Goal: Task Accomplishment & Management: Manage account settings

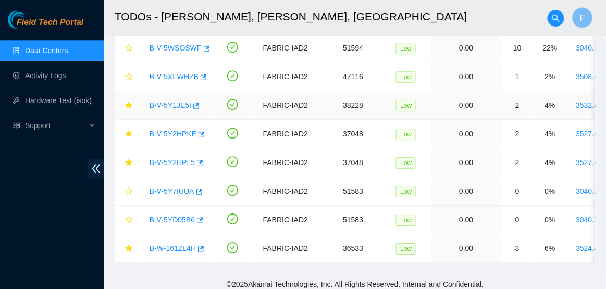
scroll to position [359, 0]
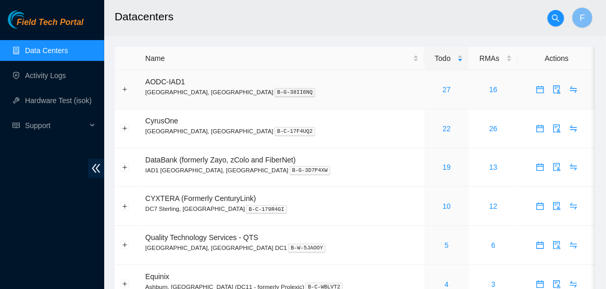
click at [431, 94] on div "27" at bounding box center [447, 89] width 33 height 11
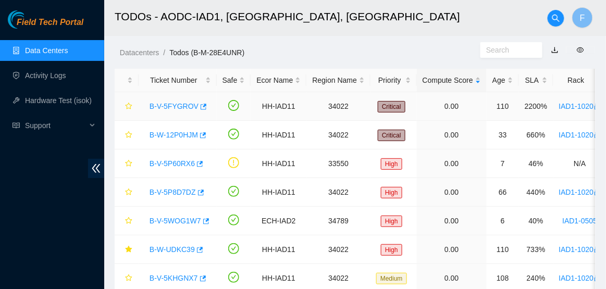
click at [166, 107] on link "B-V-5FYGROV" at bounding box center [174, 106] width 49 height 8
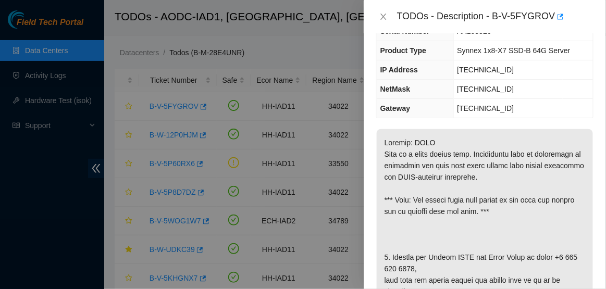
scroll to position [83, 0]
click at [384, 17] on icon "close" at bounding box center [383, 17] width 8 height 8
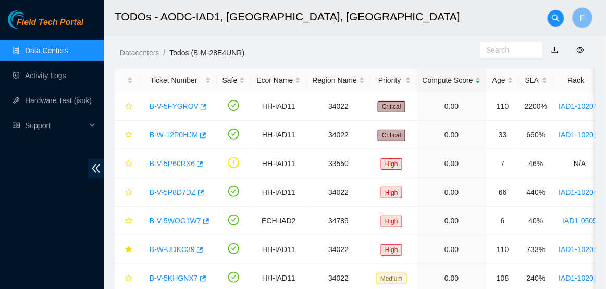
scroll to position [117, 0]
click at [177, 137] on link "B-W-12P0HJM" at bounding box center [174, 135] width 48 height 8
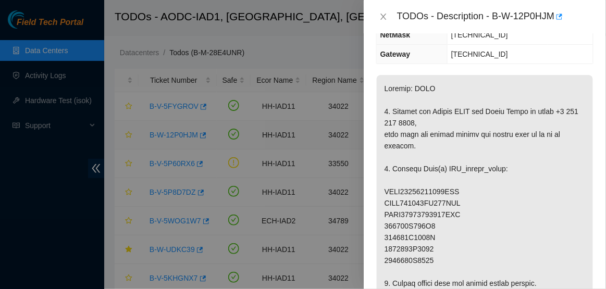
scroll to position [83, 0]
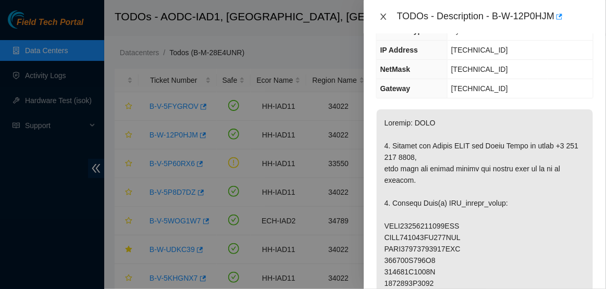
click at [385, 15] on icon "close" at bounding box center [384, 17] width 6 height 6
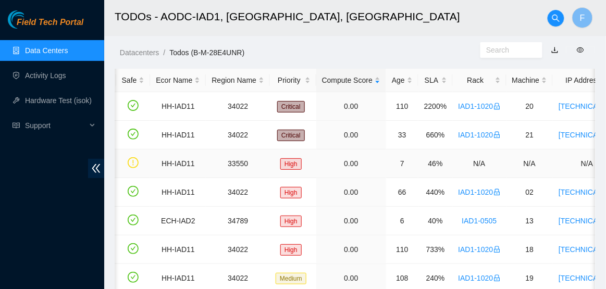
scroll to position [0, 0]
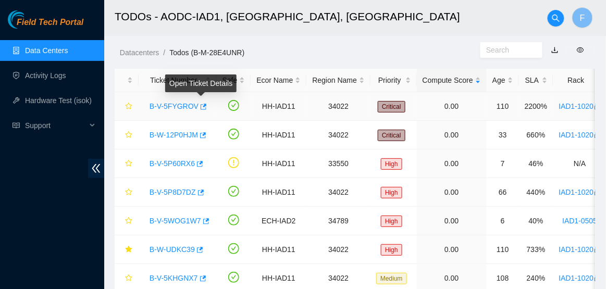
click at [181, 105] on link "B-V-5FYGROV" at bounding box center [174, 106] width 49 height 8
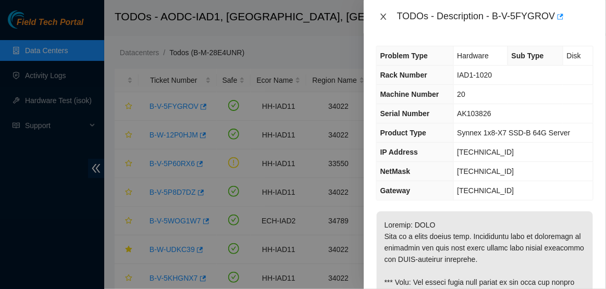
click at [385, 13] on icon "close" at bounding box center [383, 17] width 8 height 8
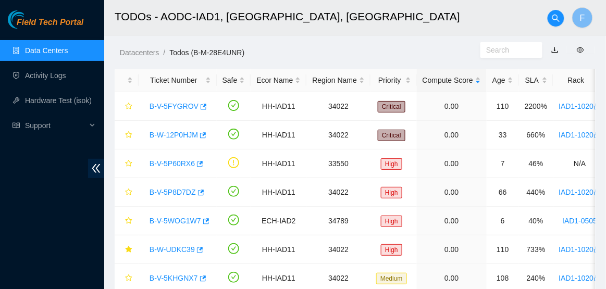
click at [63, 52] on link "Data Centers" at bounding box center [46, 50] width 43 height 8
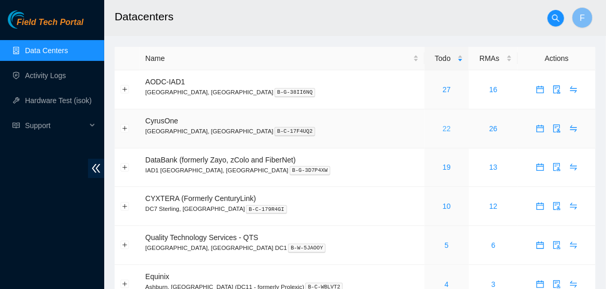
click at [443, 128] on link "22" at bounding box center [447, 129] width 8 height 8
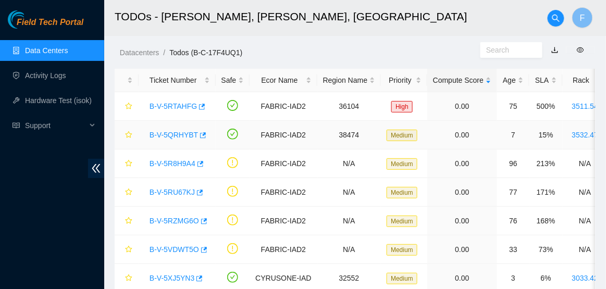
scroll to position [464, 0]
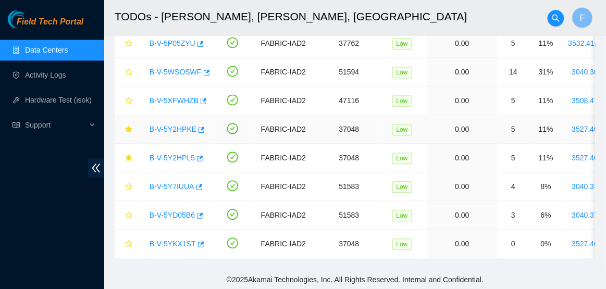
click at [169, 131] on link "B-V-5Y2HPKE" at bounding box center [173, 130] width 47 height 8
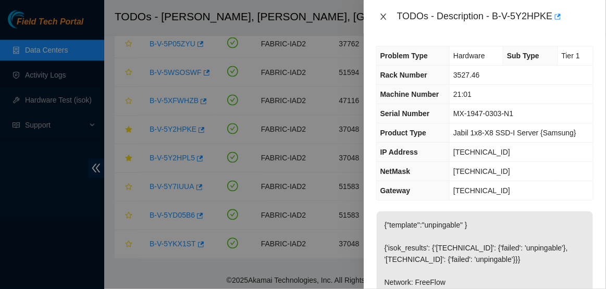
click at [383, 15] on icon "close" at bounding box center [383, 17] width 8 height 8
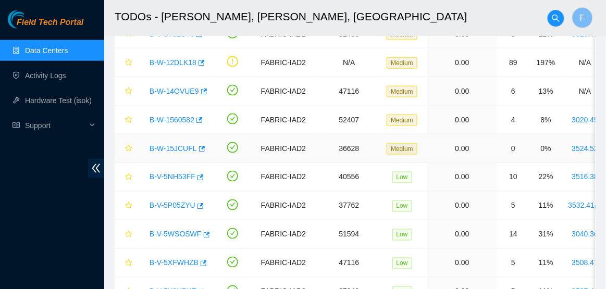
scroll to position [464, 0]
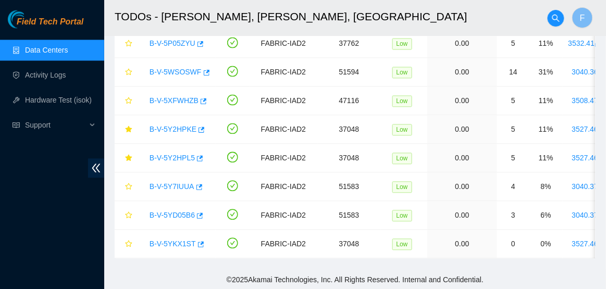
click at [68, 46] on link "Data Centers" at bounding box center [46, 50] width 43 height 8
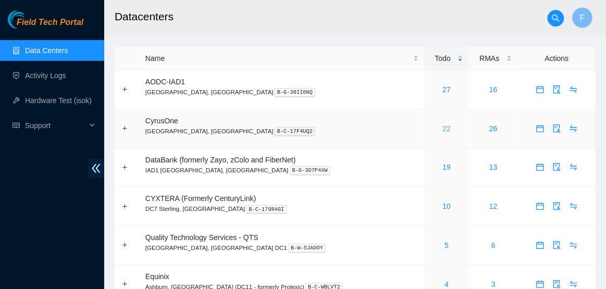
click at [443, 128] on link "22" at bounding box center [447, 129] width 8 height 8
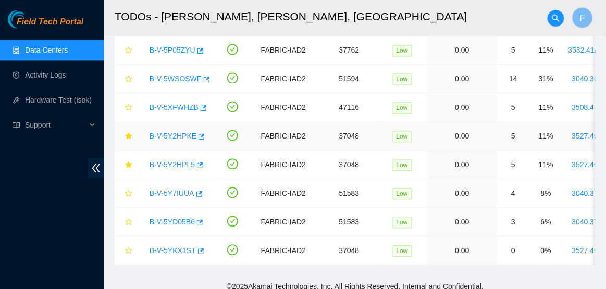
scroll to position [464, 0]
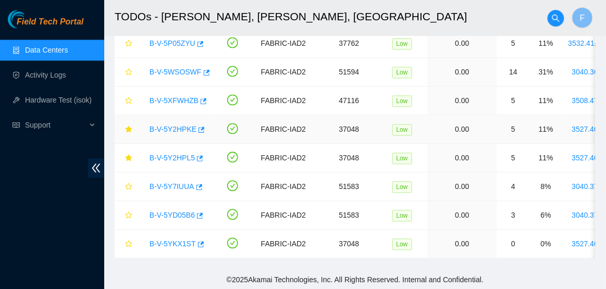
click at [180, 126] on link "B-V-5Y2HPKE" at bounding box center [173, 130] width 47 height 8
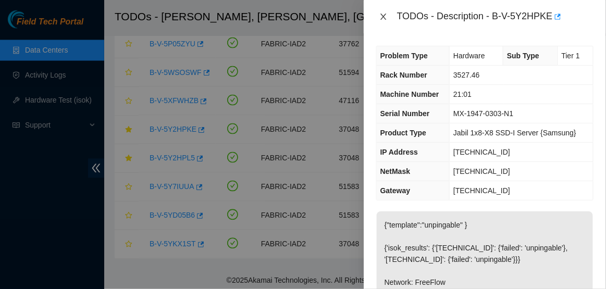
click at [382, 14] on icon "close" at bounding box center [383, 17] width 8 height 8
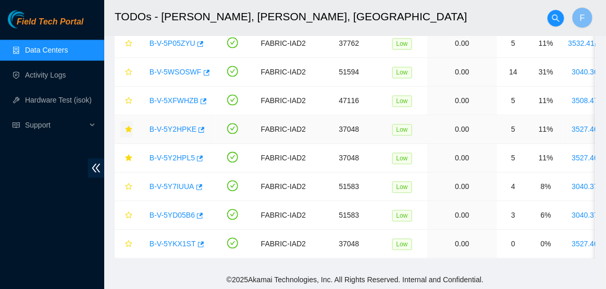
click at [128, 130] on icon "star" at bounding box center [128, 129] width 7 height 7
click at [129, 156] on icon "star" at bounding box center [128, 158] width 7 height 7
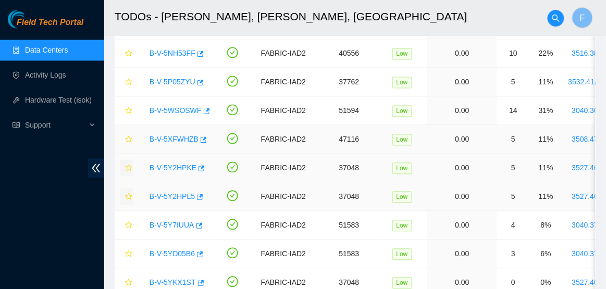
scroll to position [425, 0]
click at [187, 113] on link "B-V-5WSOSWF" at bounding box center [176, 111] width 52 height 8
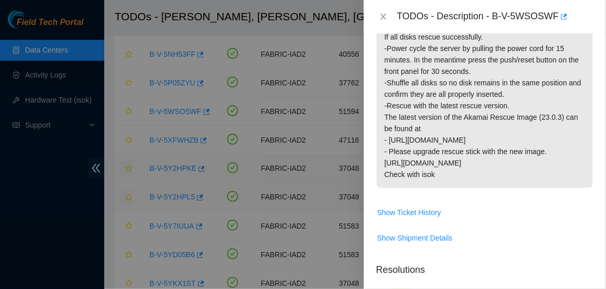
scroll to position [0, 0]
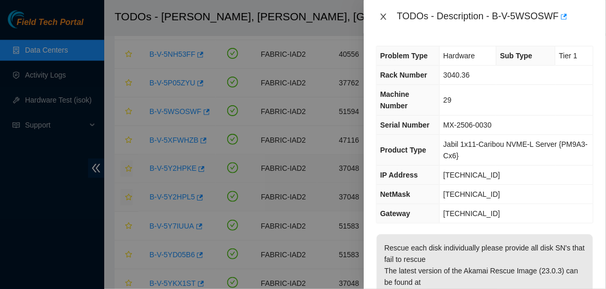
click at [385, 20] on icon "close" at bounding box center [383, 17] width 8 height 8
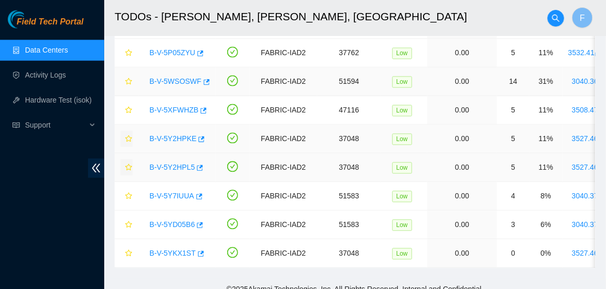
scroll to position [464, 0]
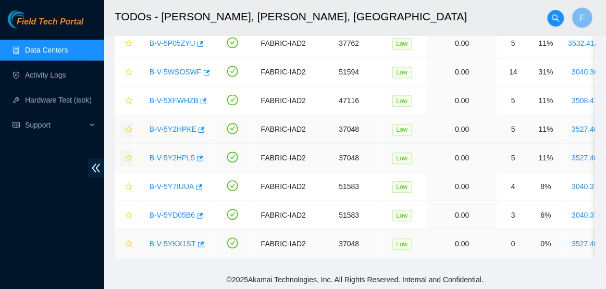
click at [179, 241] on link "B-V-5YKX1ST" at bounding box center [173, 244] width 46 height 8
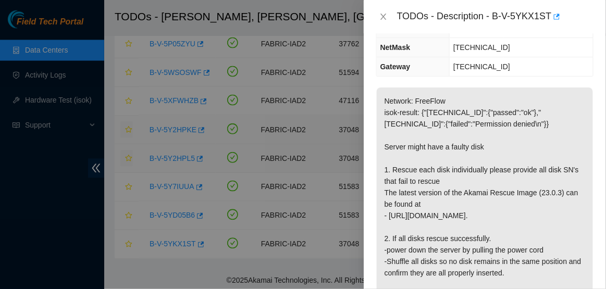
scroll to position [0, 0]
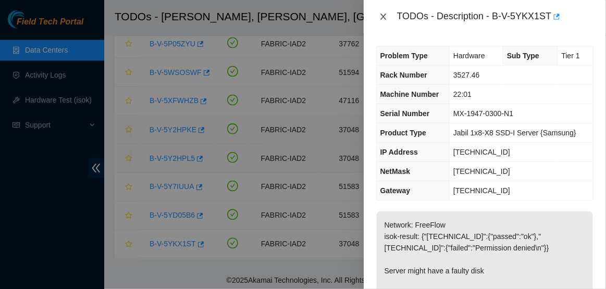
click at [385, 18] on icon "close" at bounding box center [384, 17] width 6 height 6
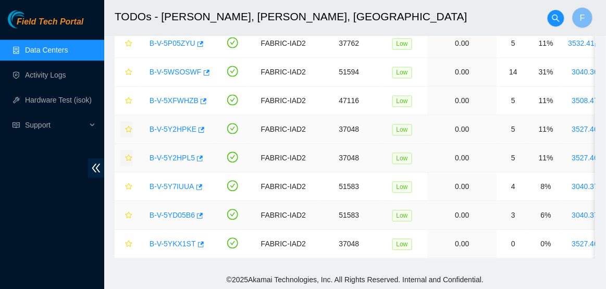
click at [171, 212] on link "B-V-5YD05B6" at bounding box center [172, 216] width 45 height 8
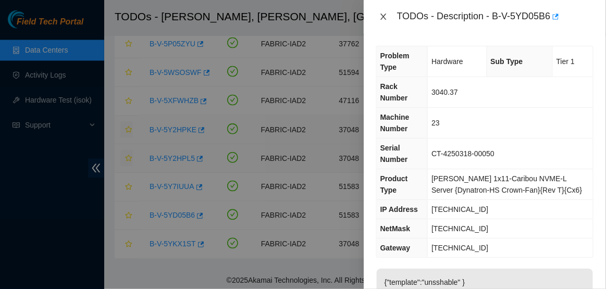
click at [377, 18] on button "Close" at bounding box center [383, 17] width 15 height 10
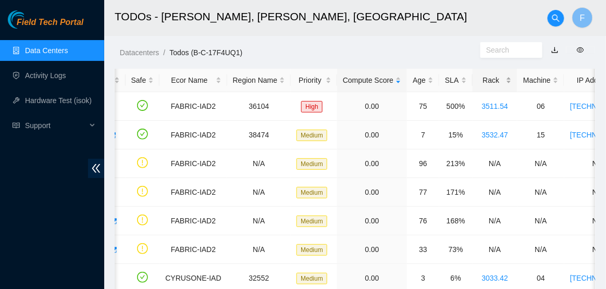
click at [512, 84] on div "Rack" at bounding box center [496, 80] width 34 height 11
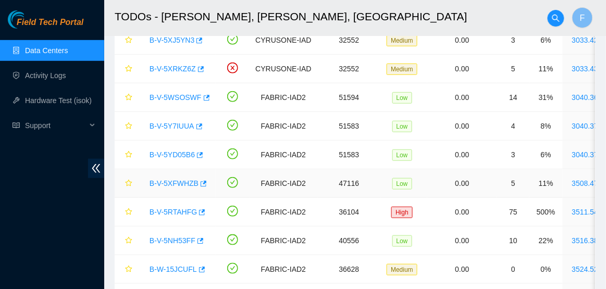
click at [169, 185] on link "B-V-5XFWHZB" at bounding box center [174, 183] width 49 height 8
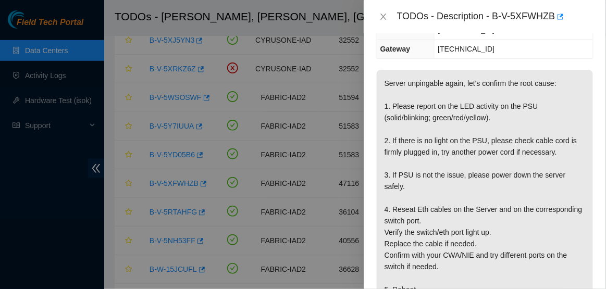
scroll to position [173, 0]
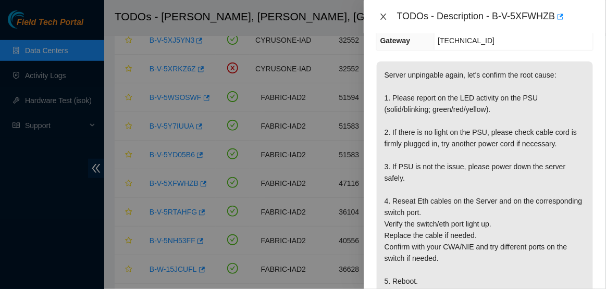
click at [386, 16] on icon "close" at bounding box center [383, 17] width 8 height 8
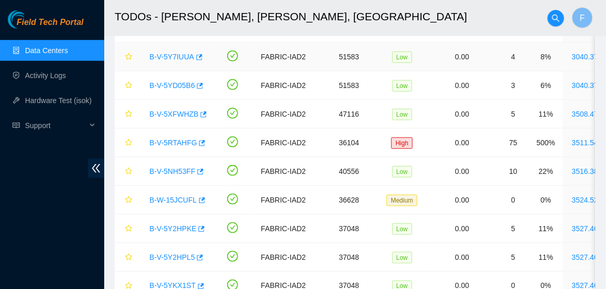
scroll to position [197, 0]
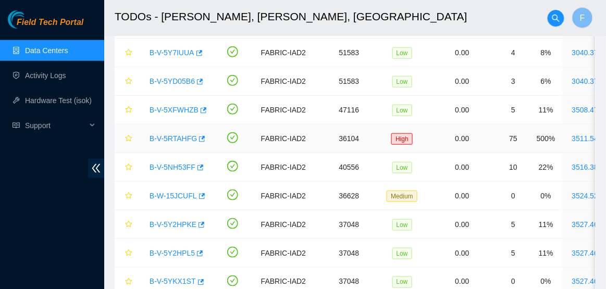
click at [161, 138] on link "B-V-5RTAHFG" at bounding box center [173, 138] width 47 height 8
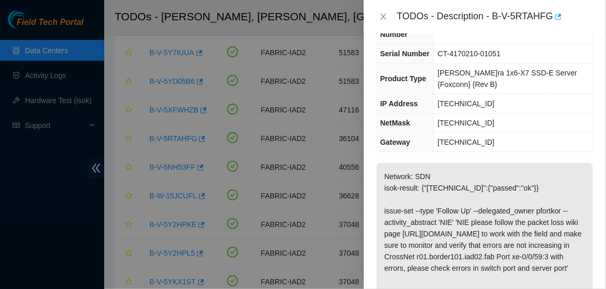
scroll to position [0, 0]
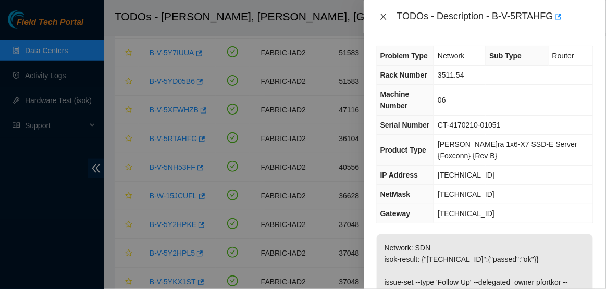
click at [384, 18] on icon "close" at bounding box center [383, 17] width 8 height 8
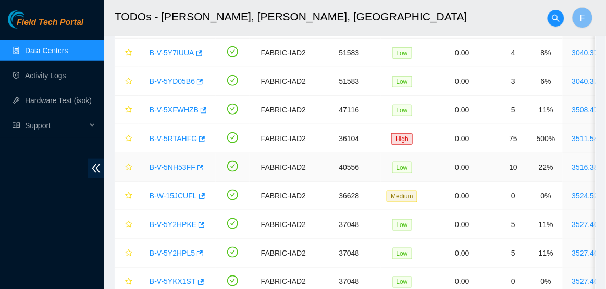
click at [175, 167] on link "B-V-5NH53FF" at bounding box center [173, 167] width 46 height 8
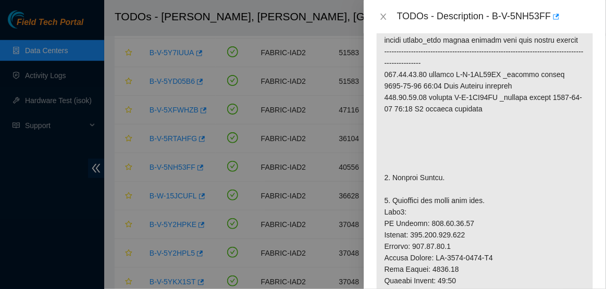
scroll to position [225, 0]
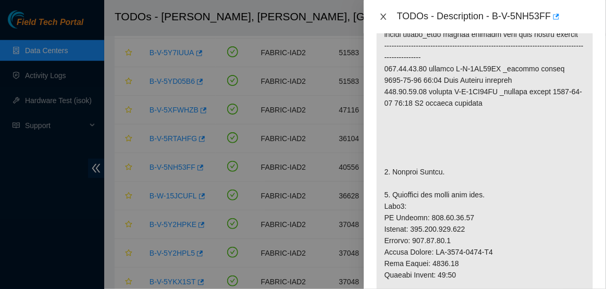
click at [387, 18] on icon "close" at bounding box center [383, 17] width 8 height 8
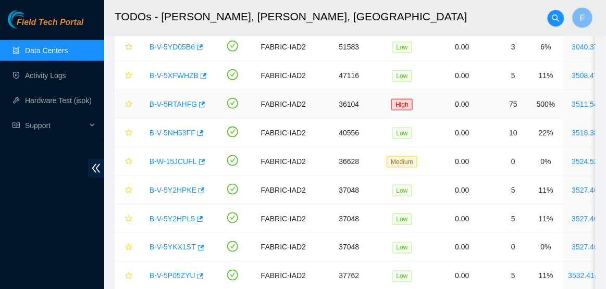
scroll to position [238, 0]
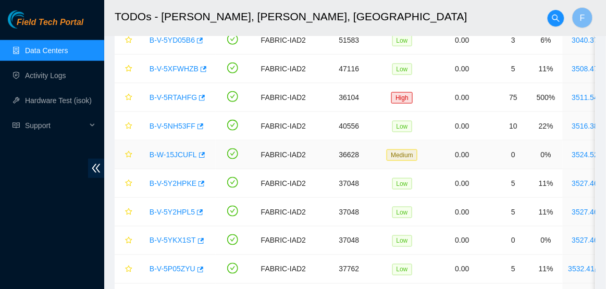
click at [159, 156] on link "B-W-15JCUFL" at bounding box center [173, 155] width 47 height 8
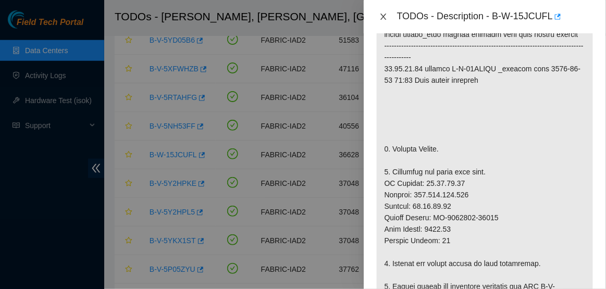
click at [379, 13] on icon "close" at bounding box center [383, 17] width 8 height 8
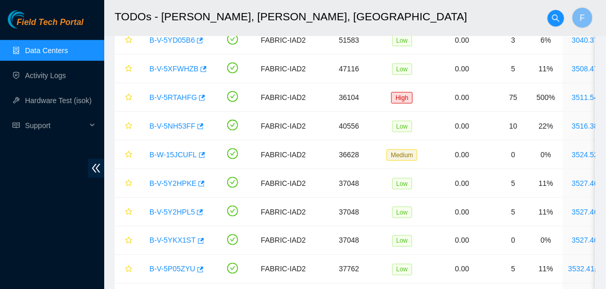
scroll to position [240, 0]
click at [175, 213] on link "B-V-5Y2HPL5" at bounding box center [172, 212] width 45 height 8
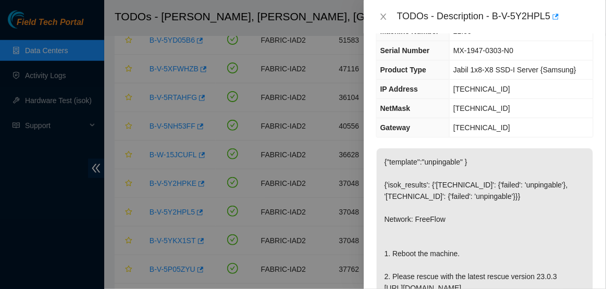
scroll to position [0, 0]
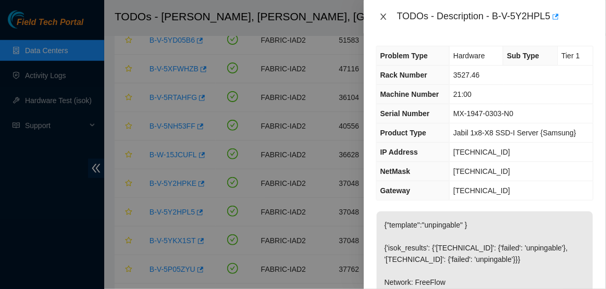
click at [386, 15] on icon "close" at bounding box center [383, 17] width 8 height 8
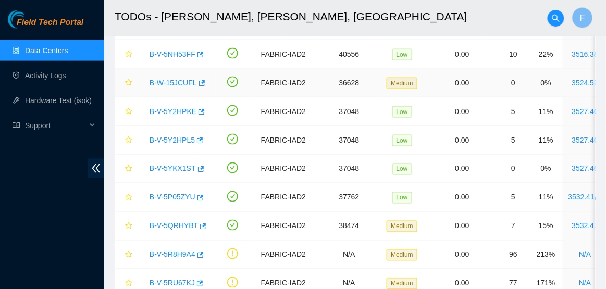
scroll to position [311, 0]
click at [179, 169] on link "B-V-5YKX1ST" at bounding box center [173, 168] width 46 height 8
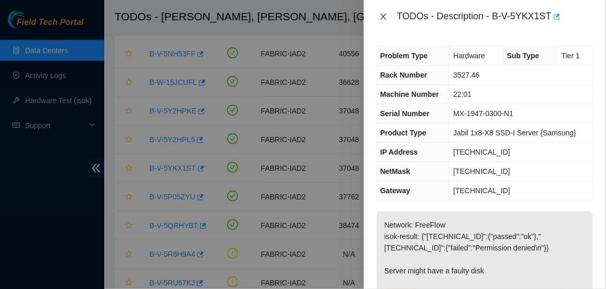
click at [383, 16] on icon "close" at bounding box center [384, 17] width 6 height 6
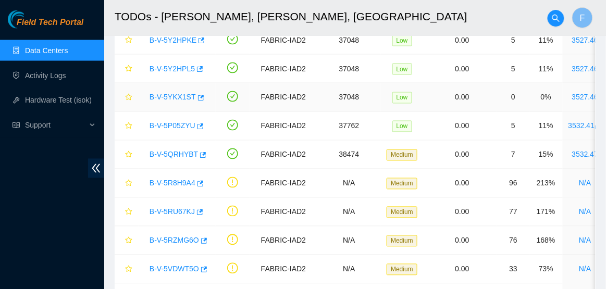
scroll to position [384, 0]
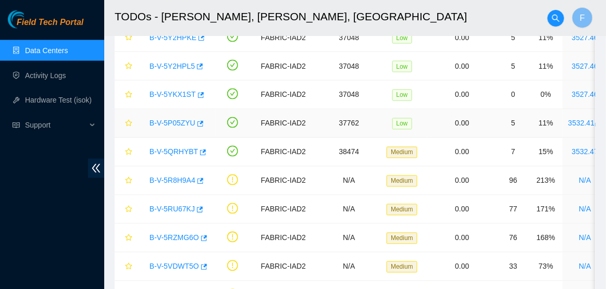
click at [178, 122] on link "B-V-5P05ZYU" at bounding box center [173, 123] width 46 height 8
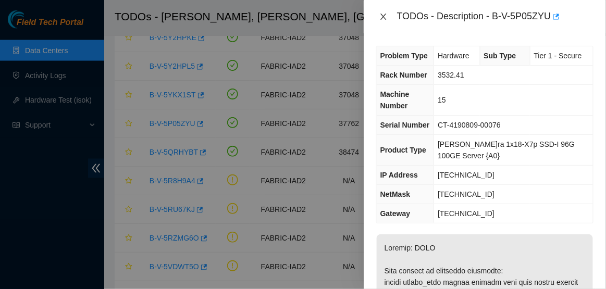
click at [384, 18] on icon "close" at bounding box center [383, 17] width 8 height 8
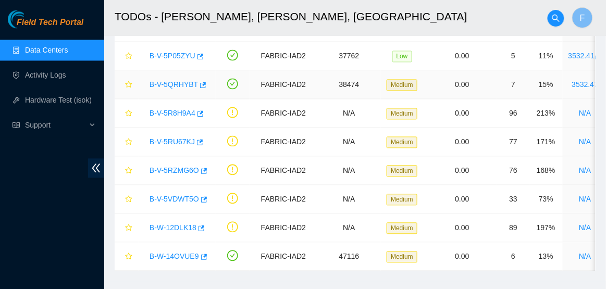
scroll to position [452, 0]
click at [170, 109] on link "B-V-5R8H9A4" at bounding box center [173, 113] width 46 height 8
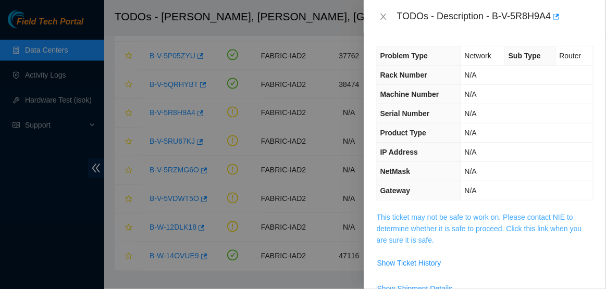
click at [444, 220] on link "This ticket may not be safe to work on. Please contact NIE to determine whether…" at bounding box center [479, 228] width 205 height 31
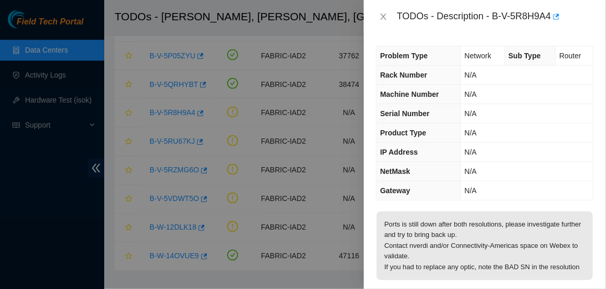
scroll to position [125, 0]
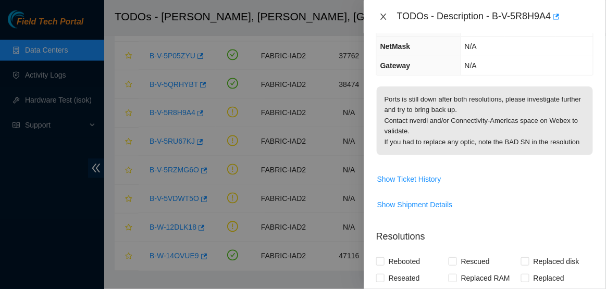
click at [385, 16] on icon "close" at bounding box center [383, 17] width 8 height 8
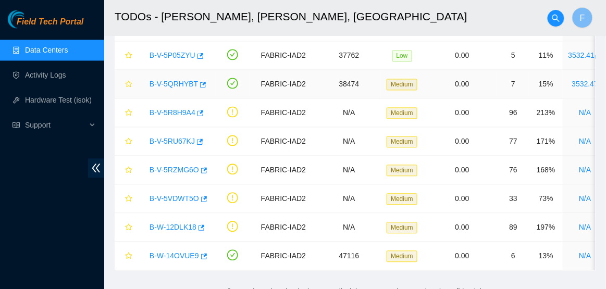
scroll to position [160, 0]
click at [167, 141] on link "B-V-5RU67KJ" at bounding box center [172, 142] width 45 height 8
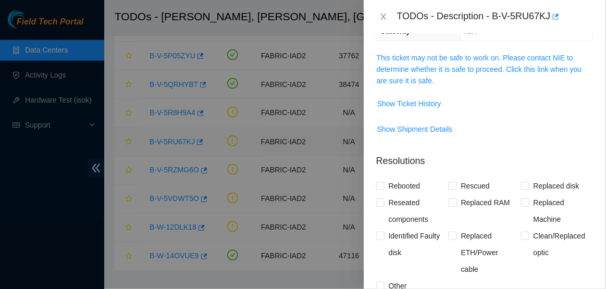
scroll to position [125, 0]
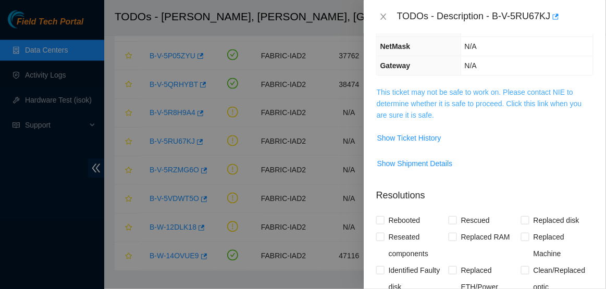
click at [412, 95] on link "This ticket may not be safe to work on. Please contact NIE to determine whether…" at bounding box center [479, 103] width 205 height 31
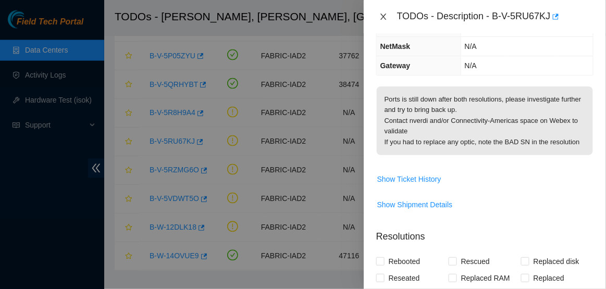
click at [381, 15] on icon "close" at bounding box center [383, 17] width 8 height 8
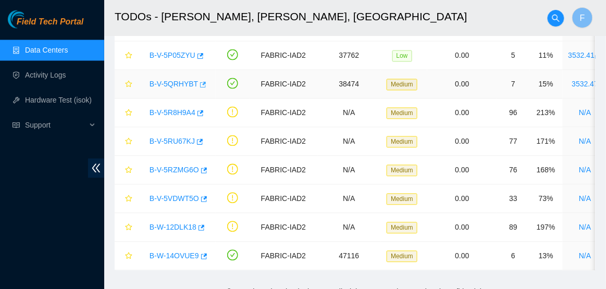
scroll to position [160, 0]
click at [179, 166] on link "B-V-5RZMG6O" at bounding box center [175, 170] width 50 height 8
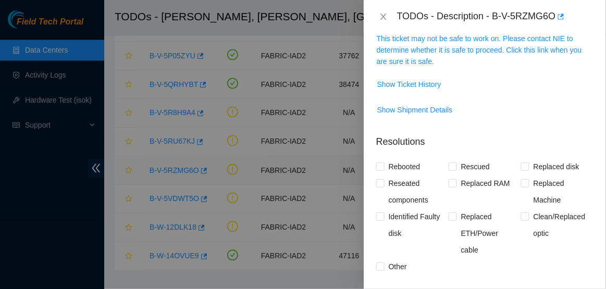
scroll to position [125, 0]
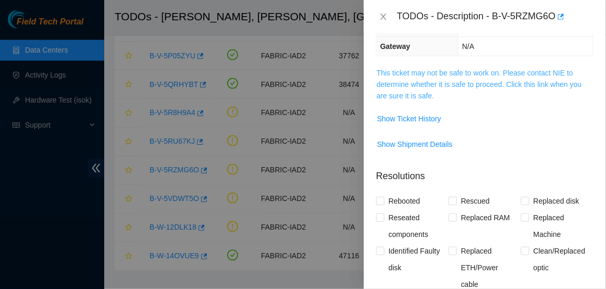
click at [427, 70] on link "This ticket may not be safe to work on. Please contact NIE to determine whether…" at bounding box center [479, 84] width 205 height 31
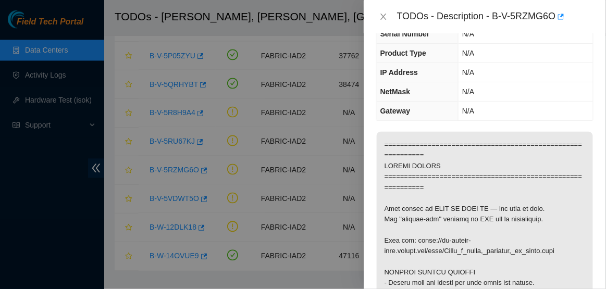
scroll to position [63, 0]
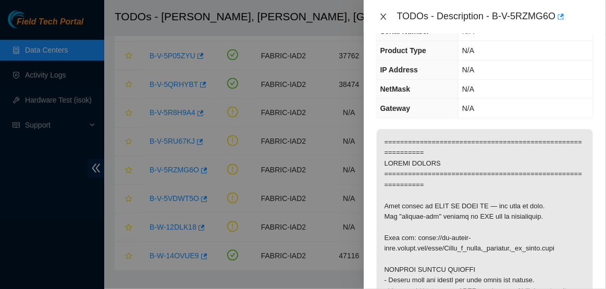
click at [382, 17] on icon "close" at bounding box center [383, 17] width 8 height 8
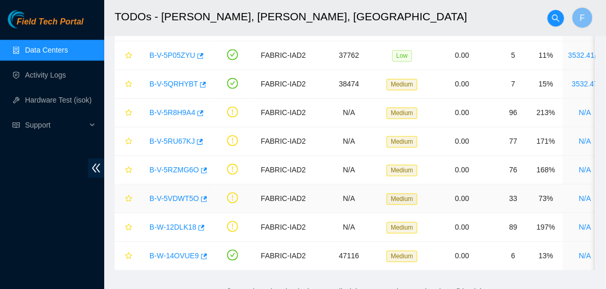
scroll to position [464, 0]
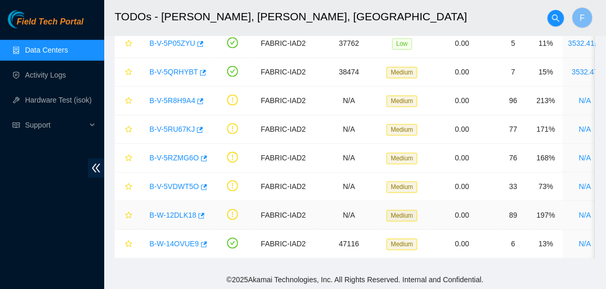
click at [175, 218] on div "B-W-12DLK18" at bounding box center [177, 215] width 66 height 17
click at [179, 207] on div "B-W-12DLK18" at bounding box center [177, 215] width 66 height 17
click at [182, 212] on link "B-W-12DLK18" at bounding box center [173, 216] width 47 height 8
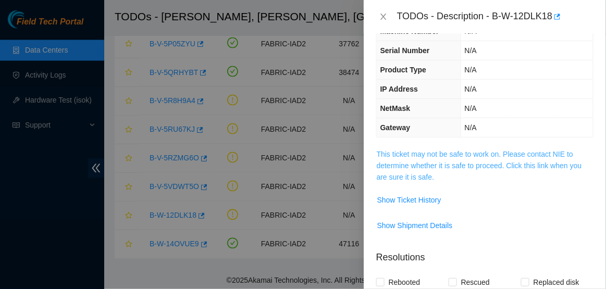
click at [428, 165] on link "This ticket may not be safe to work on. Please contact NIE to determine whether…" at bounding box center [479, 165] width 205 height 31
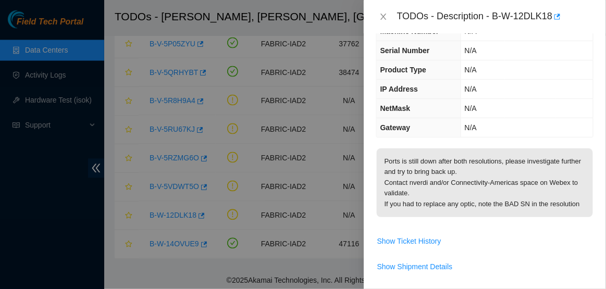
click at [382, 21] on div "TODOs - Description - B-W-12DLK18" at bounding box center [484, 16] width 217 height 17
click at [382, 15] on icon "close" at bounding box center [383, 17] width 8 height 8
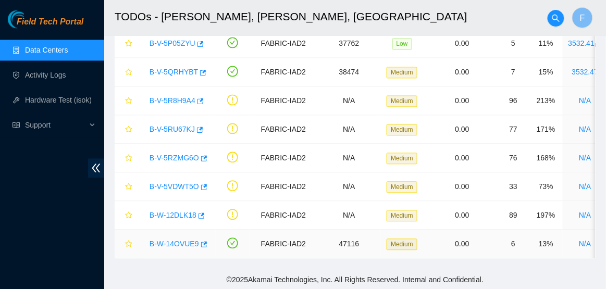
click at [180, 241] on link "B-W-14OVUE9" at bounding box center [175, 244] width 50 height 8
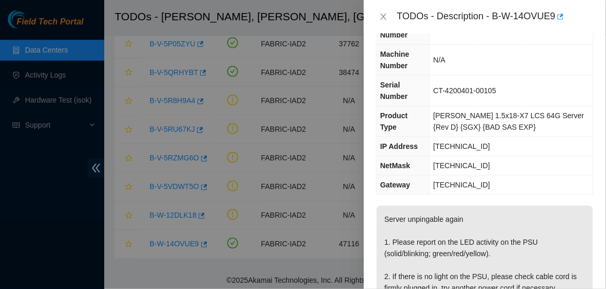
click at [383, 23] on div "TODOs - Description - B-W-14OVUE9" at bounding box center [484, 16] width 217 height 17
click at [382, 9] on div "TODOs - Description - B-W-14OVUE9" at bounding box center [484, 16] width 217 height 17
click at [384, 15] on icon "close" at bounding box center [383, 17] width 8 height 8
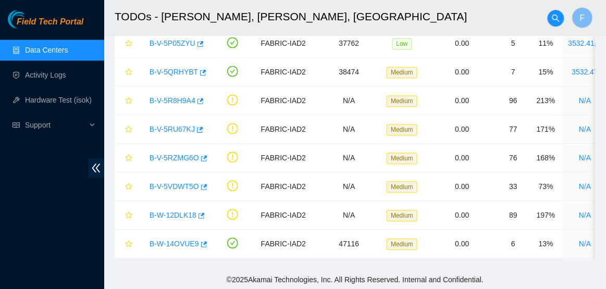
scroll to position [86, 0]
click at [60, 46] on link "Data Centers" at bounding box center [46, 50] width 43 height 8
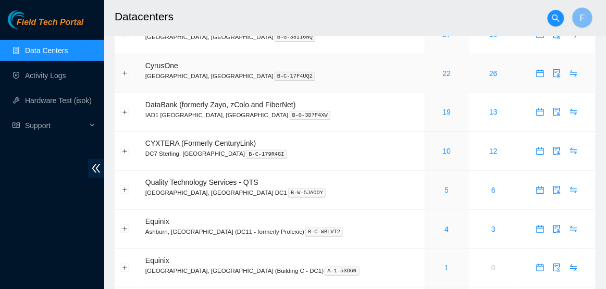
scroll to position [56, 0]
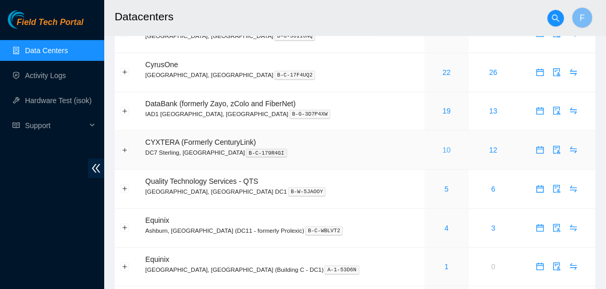
click at [443, 151] on link "10" at bounding box center [447, 150] width 8 height 8
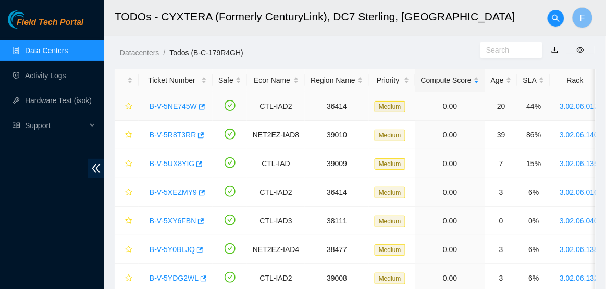
click at [184, 106] on link "B-V-5NE745W" at bounding box center [173, 106] width 47 height 8
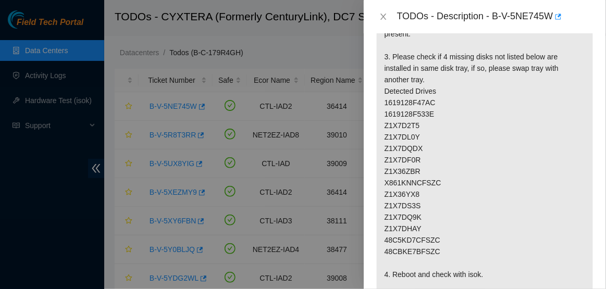
scroll to position [130, 0]
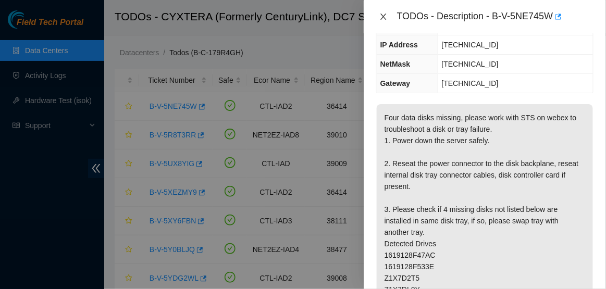
click at [382, 16] on icon "close" at bounding box center [383, 17] width 8 height 8
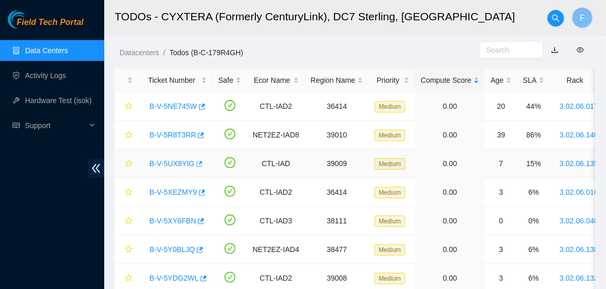
scroll to position [164, 0]
click at [154, 135] on link "B-V-5R8T3RR" at bounding box center [173, 135] width 46 height 8
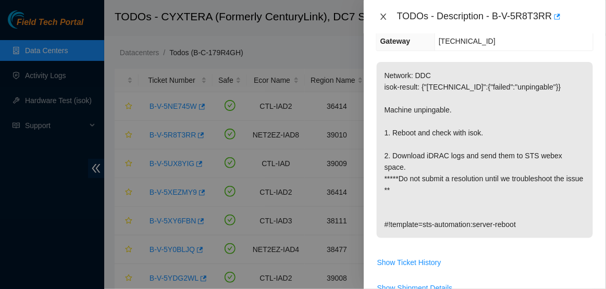
click at [383, 18] on icon "close" at bounding box center [383, 17] width 8 height 8
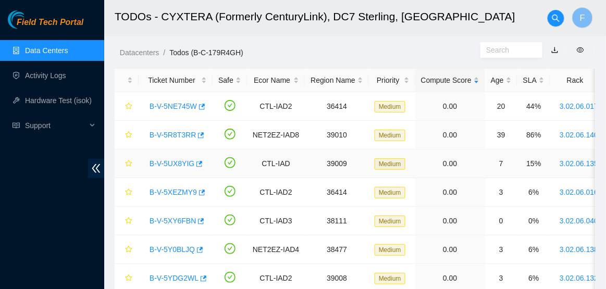
click at [164, 160] on link "B-V-5UX8YIG" at bounding box center [172, 164] width 45 height 8
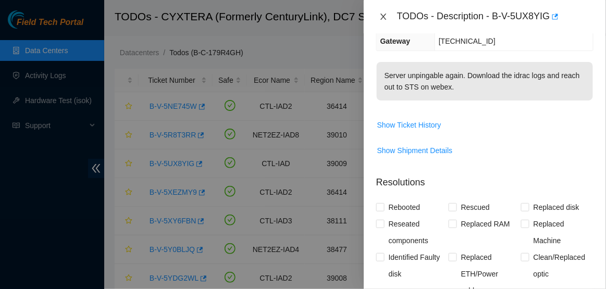
click at [385, 13] on icon "close" at bounding box center [383, 17] width 8 height 8
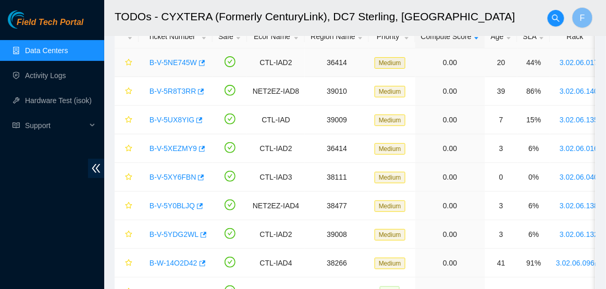
scroll to position [44, 0]
click at [171, 174] on link "B-V-5XY6FBN" at bounding box center [173, 177] width 46 height 8
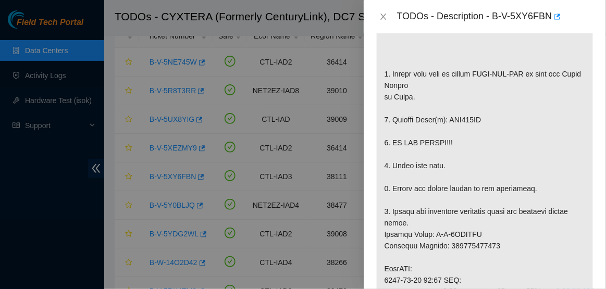
scroll to position [267, 0]
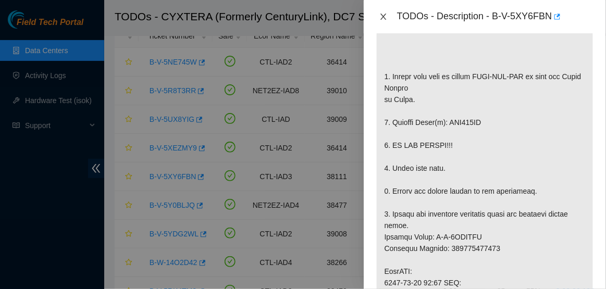
click at [384, 19] on icon "close" at bounding box center [383, 17] width 8 height 8
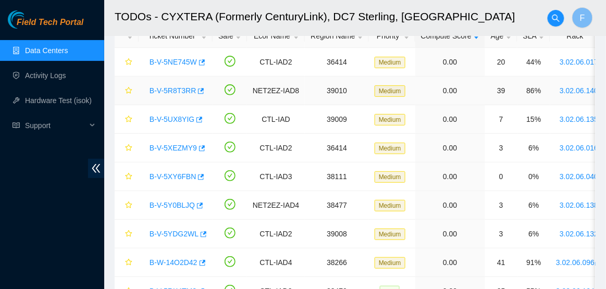
scroll to position [301, 0]
click at [127, 175] on icon "star" at bounding box center [128, 176] width 7 height 7
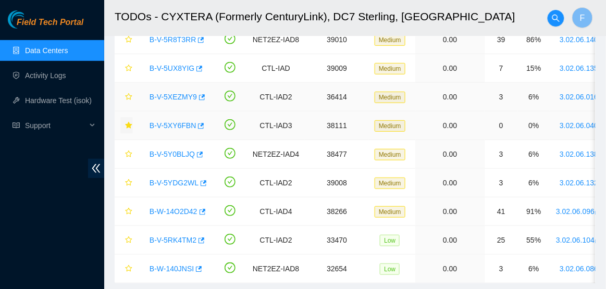
scroll to position [113, 0]
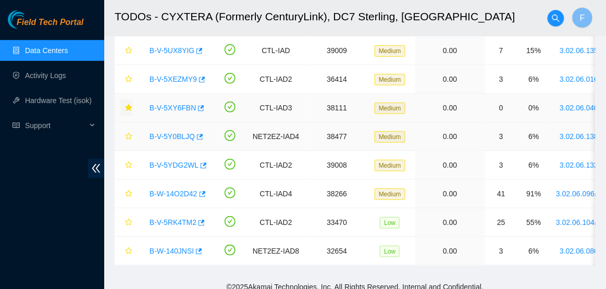
click at [155, 133] on link "B-V-5Y0BLJQ" at bounding box center [172, 136] width 45 height 8
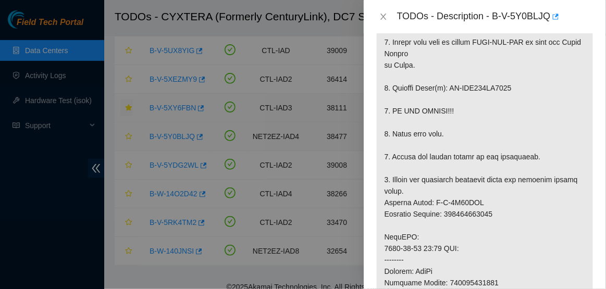
scroll to position [267, 0]
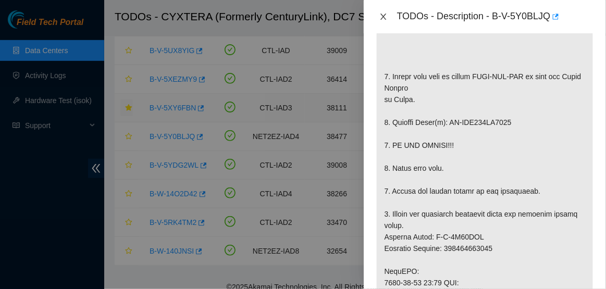
click at [383, 17] on icon "close" at bounding box center [384, 17] width 6 height 6
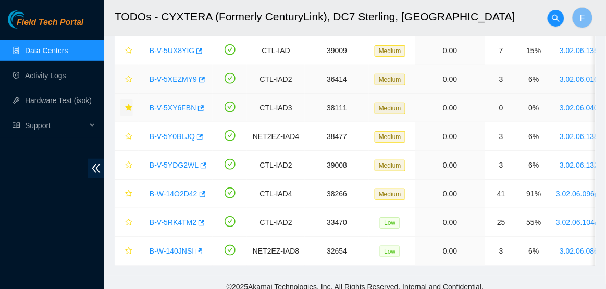
scroll to position [301, 0]
click at [128, 131] on button "button" at bounding box center [126, 136] width 13 height 17
click at [179, 165] on link "B-V-5YDG2WL" at bounding box center [174, 165] width 49 height 8
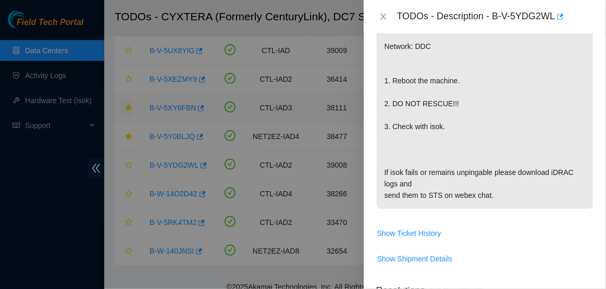
scroll to position [133, 0]
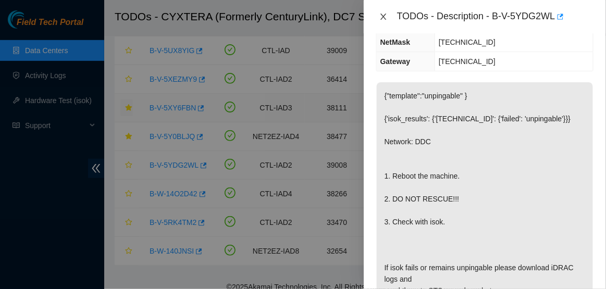
click at [387, 20] on icon "close" at bounding box center [383, 17] width 8 height 8
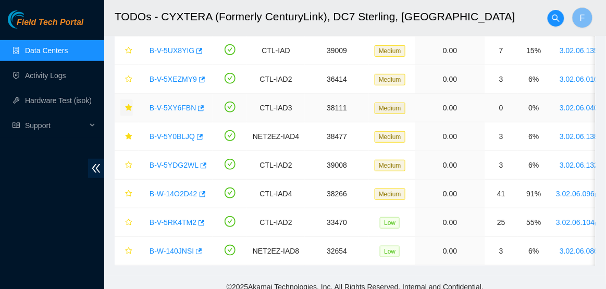
scroll to position [144, 0]
click at [127, 166] on icon "star" at bounding box center [128, 165] width 7 height 7
click at [176, 194] on link "B-W-14O2D42" at bounding box center [174, 194] width 48 height 8
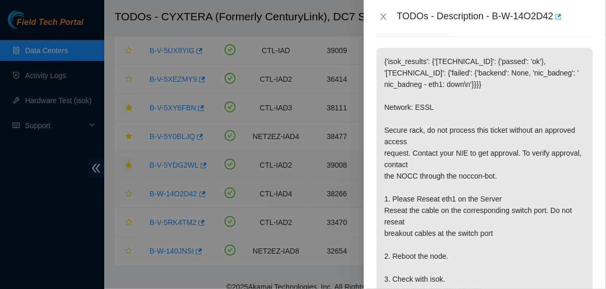
scroll to position [110, 0]
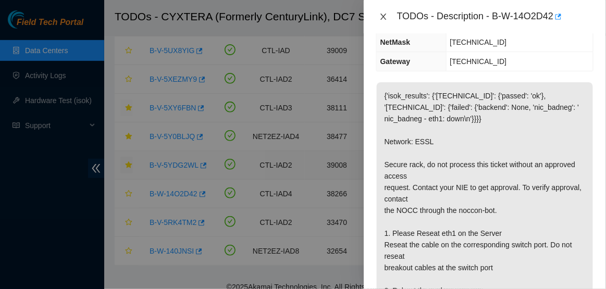
click at [384, 14] on icon "close" at bounding box center [383, 17] width 8 height 8
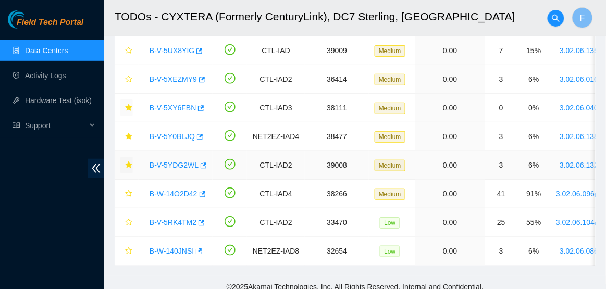
scroll to position [144, 0]
click at [164, 230] on td "B-V-5RK4TM2" at bounding box center [176, 223] width 74 height 29
click at [178, 223] on link "B-V-5RK4TM2" at bounding box center [173, 222] width 47 height 8
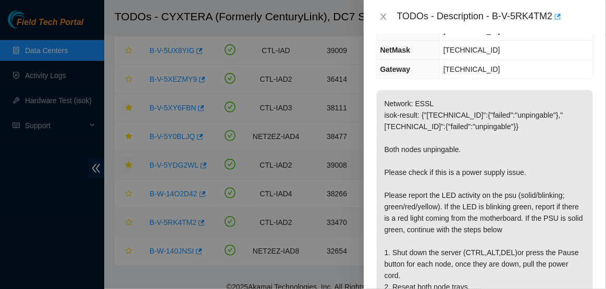
scroll to position [110, 0]
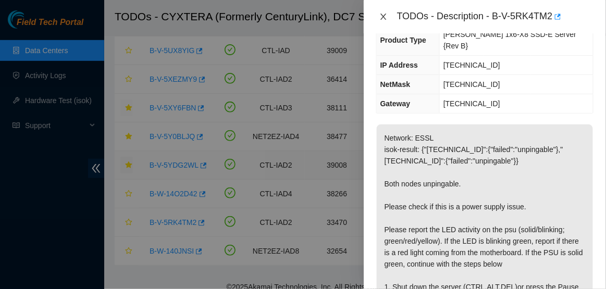
click at [382, 18] on icon "close" at bounding box center [384, 17] width 6 height 6
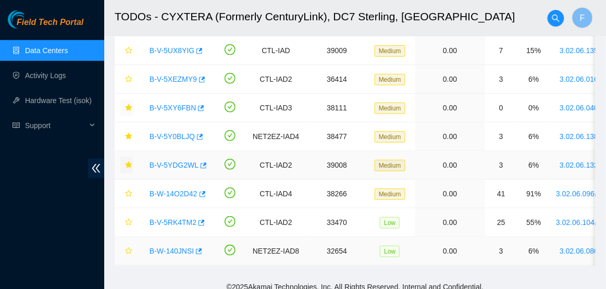
click at [174, 248] on link "B-W-140JNSI" at bounding box center [172, 251] width 44 height 8
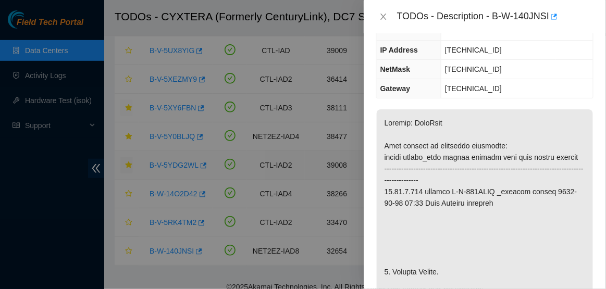
scroll to position [0, 0]
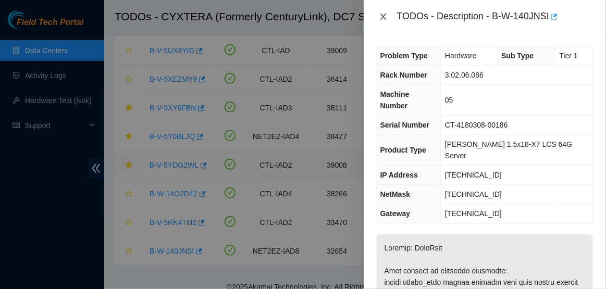
click at [381, 20] on icon "close" at bounding box center [383, 17] width 8 height 8
